Goal: Transaction & Acquisition: Purchase product/service

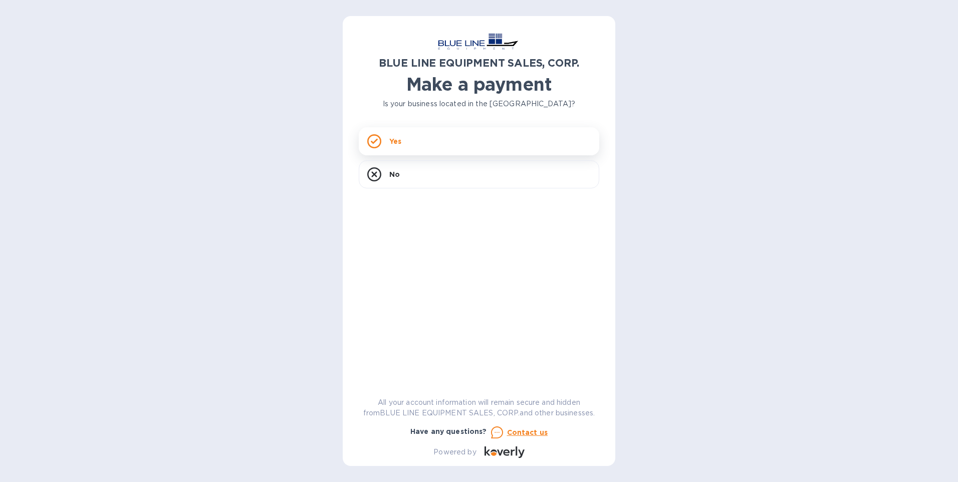
click at [395, 142] on p "Yes" at bounding box center [395, 141] width 12 height 10
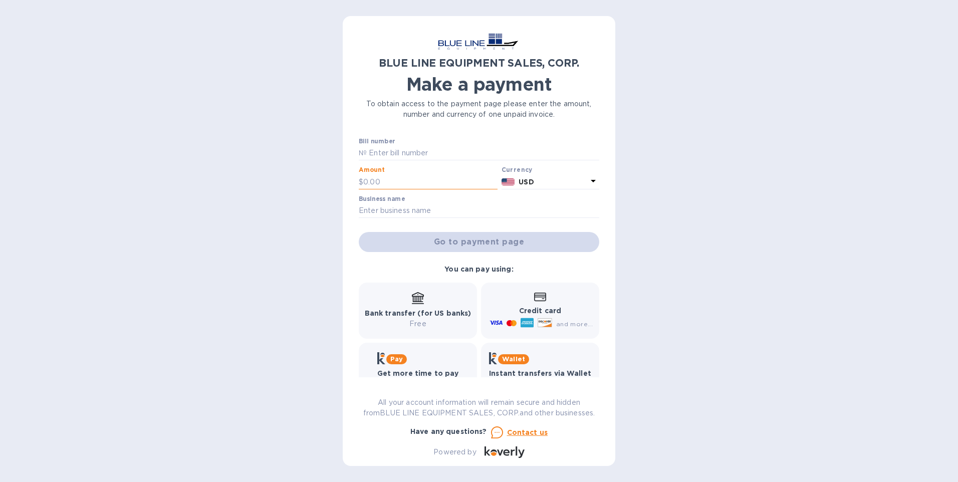
click at [406, 176] on input "text" at bounding box center [430, 181] width 134 height 15
type input "3,375.00"
click at [417, 213] on input "text" at bounding box center [479, 210] width 240 height 15
click at [360, 214] on input "kana Catering" at bounding box center [479, 210] width 240 height 15
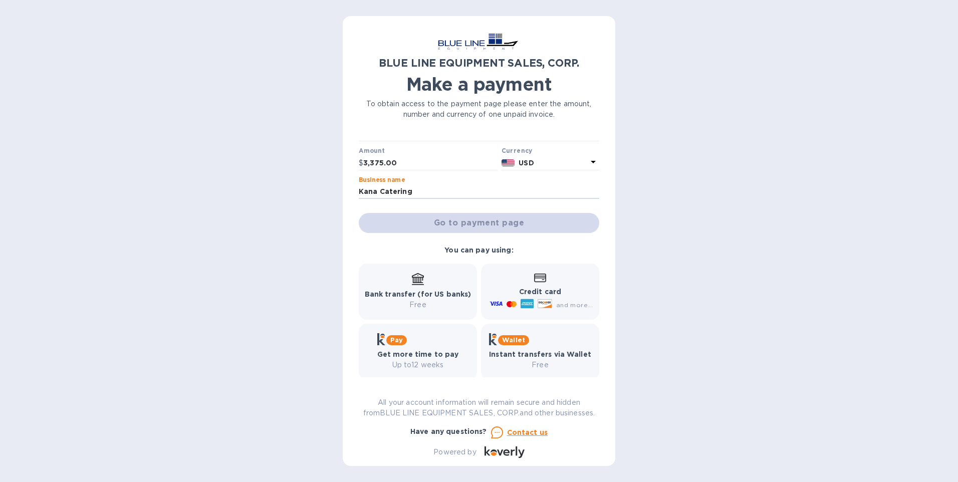
scroll to position [28, 0]
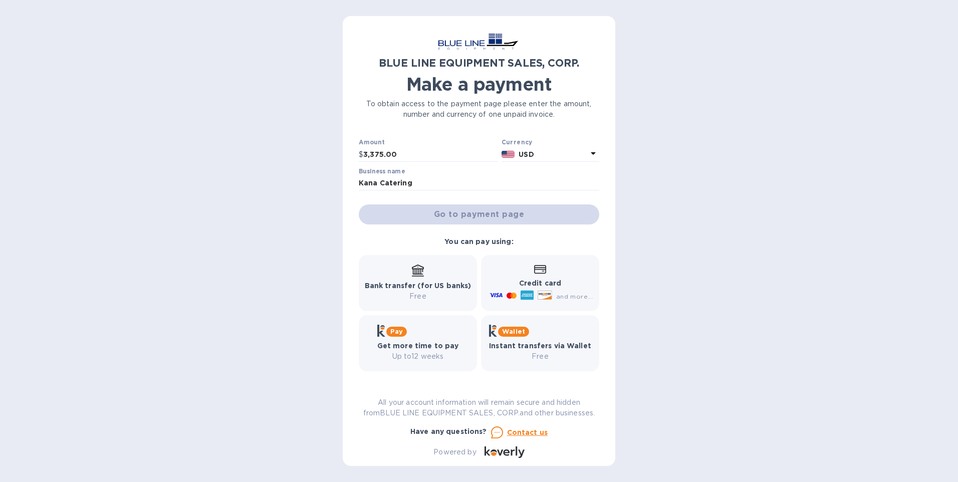
click at [539, 270] on icon at bounding box center [540, 269] width 12 height 9
click at [427, 180] on input "Kana Catering" at bounding box center [479, 183] width 240 height 15
click at [453, 190] on input "Kana Catering" at bounding box center [479, 183] width 240 height 15
click at [471, 220] on div "Go to payment page" at bounding box center [479, 214] width 244 height 24
click at [522, 156] on b "USD" at bounding box center [526, 154] width 15 height 8
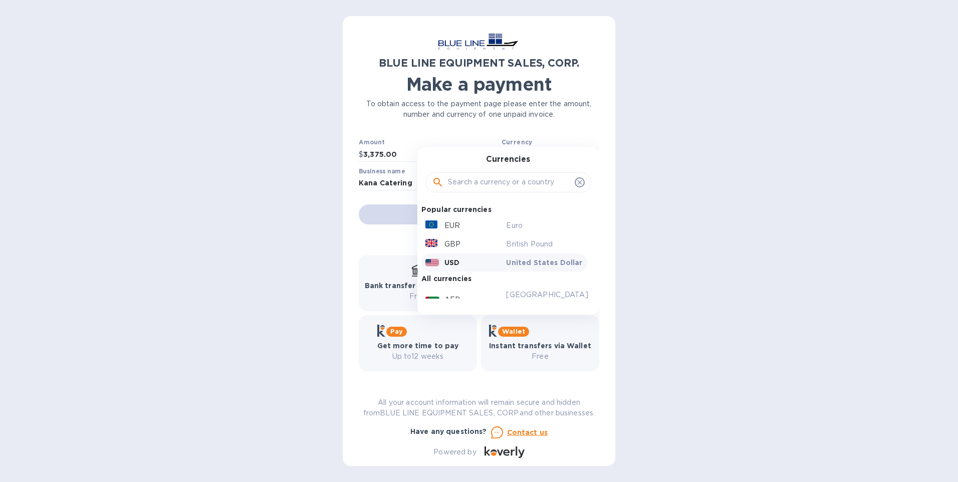
click at [456, 266] on div "USD" at bounding box center [463, 263] width 81 height 14
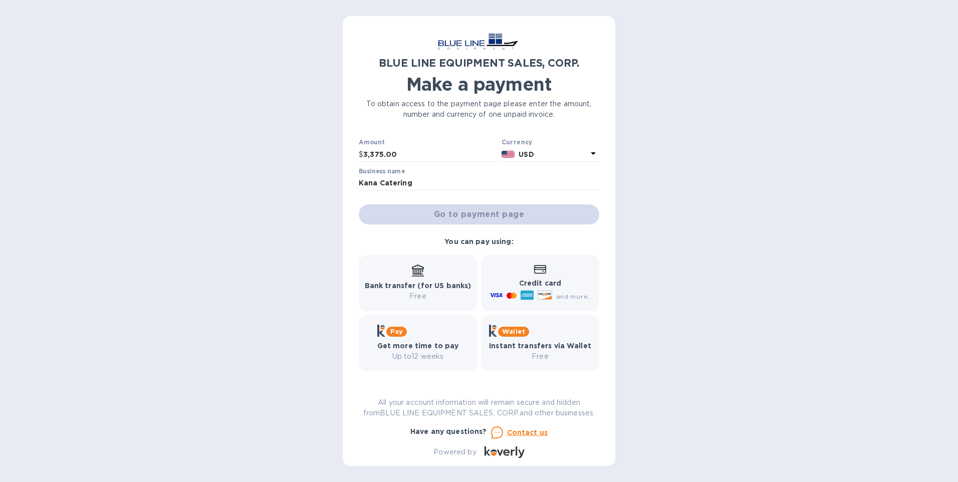
click at [444, 212] on div "Go to payment page" at bounding box center [479, 214] width 244 height 24
click at [427, 187] on input "Kana Catering" at bounding box center [479, 183] width 240 height 15
drag, startPoint x: 426, startPoint y: 180, endPoint x: 231, endPoint y: 193, distance: 194.9
click at [231, 193] on div "BLUE LINE EQUIPMENT SALES, CORP. Make a payment To obtain access to the payment…" at bounding box center [479, 241] width 958 height 482
click at [418, 185] on input "[PERSON_NAME]" at bounding box center [479, 183] width 240 height 15
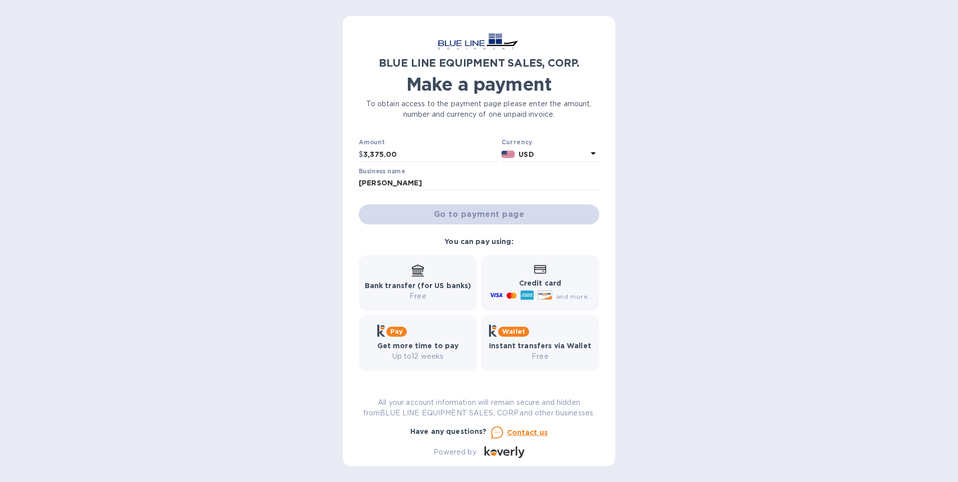
click at [455, 210] on div "Go to payment page" at bounding box center [479, 214] width 244 height 24
click at [458, 210] on div "Go to payment page" at bounding box center [479, 214] width 244 height 24
drag, startPoint x: 599, startPoint y: 320, endPoint x: 611, endPoint y: 404, distance: 85.0
click at [611, 404] on div "BLUE LINE EQUIPMENT SALES, CORP. Make a payment To obtain access to the payment…" at bounding box center [479, 241] width 273 height 450
click at [264, 357] on div "BLUE LINE EQUIPMENT SALES, CORP. Make a payment To obtain access to the payment…" at bounding box center [479, 241] width 958 height 482
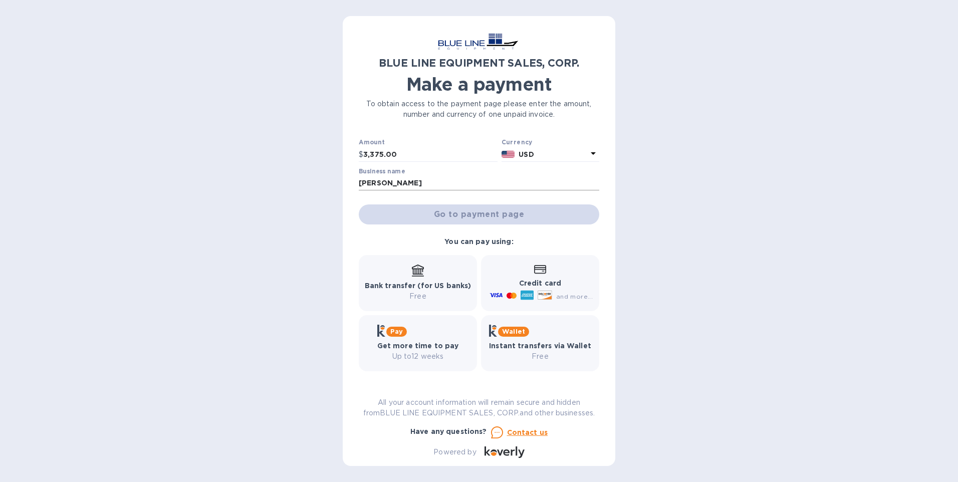
click at [431, 182] on input "[PERSON_NAME]" at bounding box center [479, 183] width 240 height 15
drag, startPoint x: 424, startPoint y: 183, endPoint x: 270, endPoint y: 208, distance: 156.9
click at [270, 208] on div "BLUE LINE EQUIPMENT SALES, CORP. Make a payment To obtain access to the payment…" at bounding box center [479, 241] width 958 height 482
type input "kana catering"
click at [396, 208] on div "Go to payment page" at bounding box center [479, 214] width 244 height 24
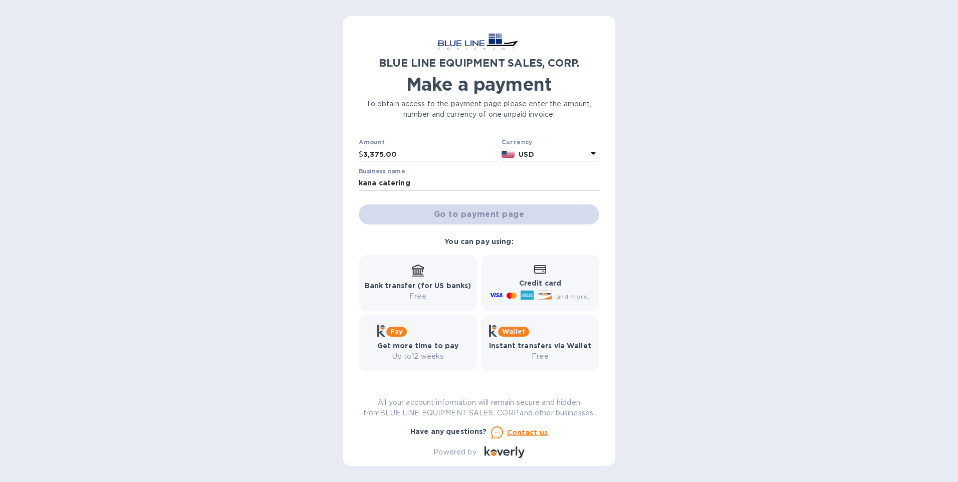
click at [441, 187] on input "kana catering" at bounding box center [479, 183] width 240 height 15
click at [400, 156] on input "3,375.00" at bounding box center [430, 154] width 134 height 15
click at [536, 156] on p "USD" at bounding box center [553, 154] width 69 height 11
click at [451, 131] on div "BLUE LINE EQUIPMENT SALES, CORP. Make a payment To obtain access to the payment…" at bounding box center [479, 245] width 240 height 426
click at [407, 182] on input "kana catering" at bounding box center [479, 183] width 240 height 15
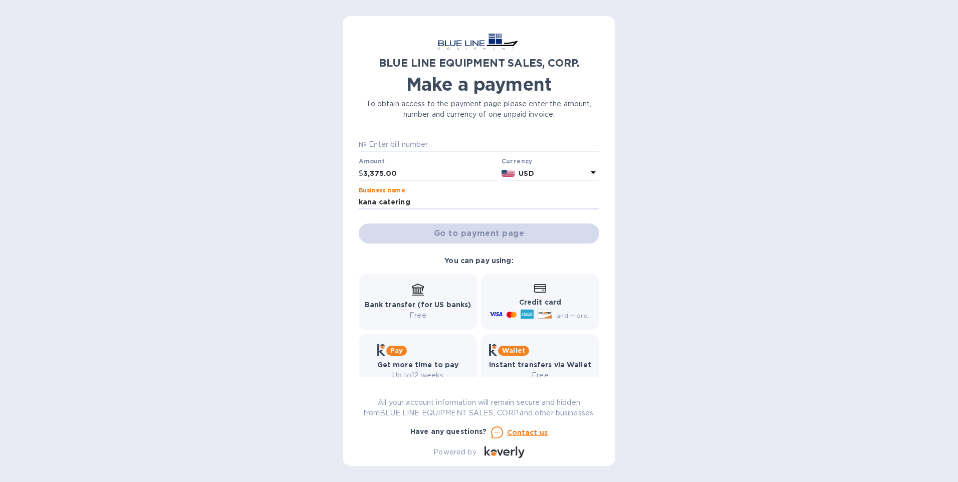
scroll to position [0, 0]
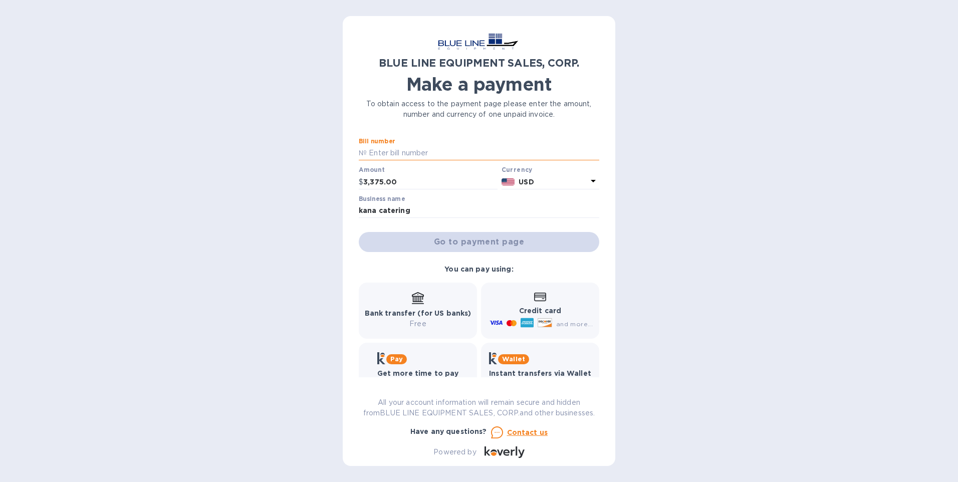
click at [417, 149] on input "text" at bounding box center [483, 153] width 232 height 15
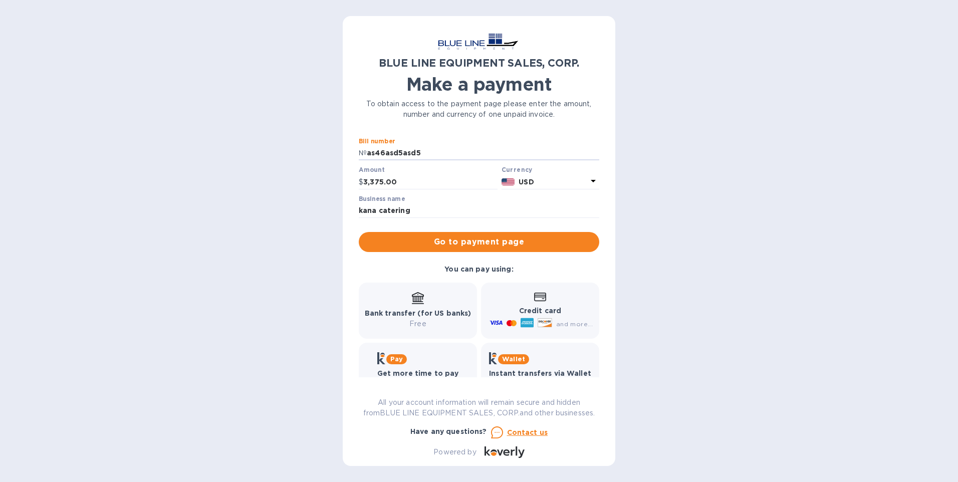
drag, startPoint x: 426, startPoint y: 154, endPoint x: 241, endPoint y: 160, distance: 184.5
click at [241, 160] on div "BLUE LINE EQUIPMENT SALES, CORP. Make a payment To obtain access to the payment…" at bounding box center [479, 241] width 958 height 482
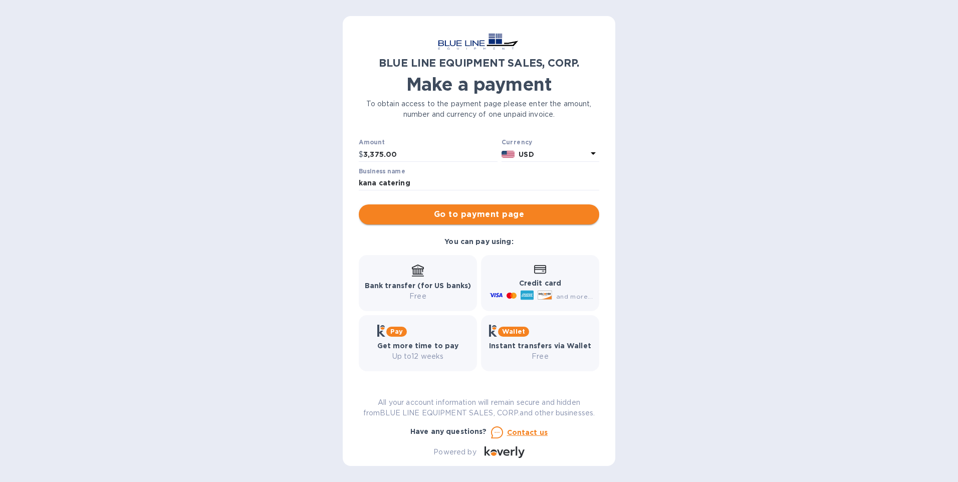
type input "sales order"
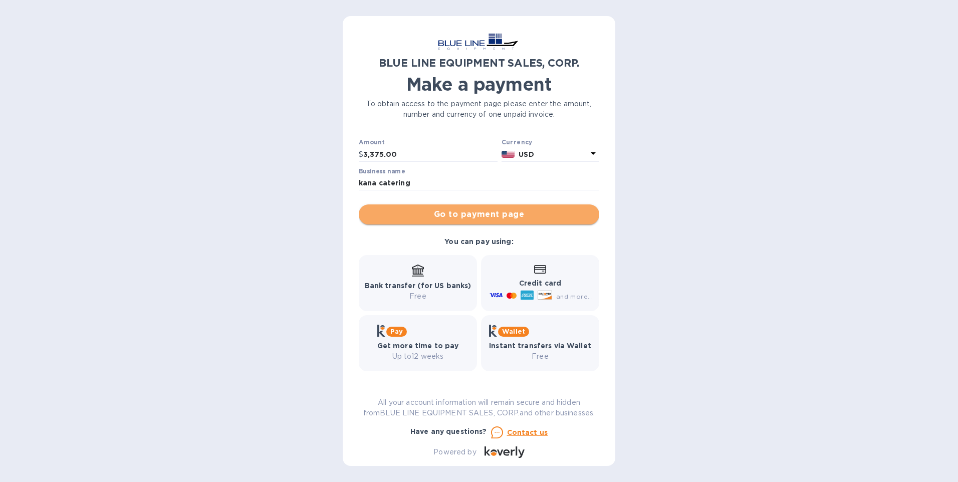
click at [479, 211] on span "Go to payment page" at bounding box center [479, 214] width 224 height 12
